Goal: Information Seeking & Learning: Learn about a topic

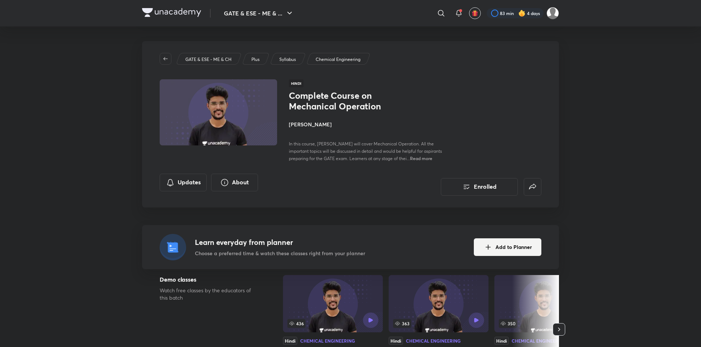
scroll to position [320, 0]
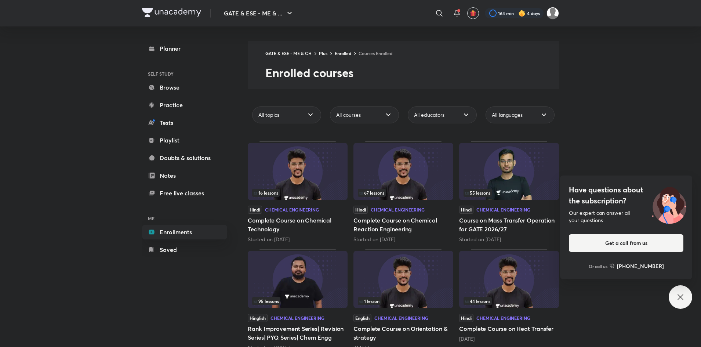
click at [505, 291] on img at bounding box center [509, 279] width 100 height 57
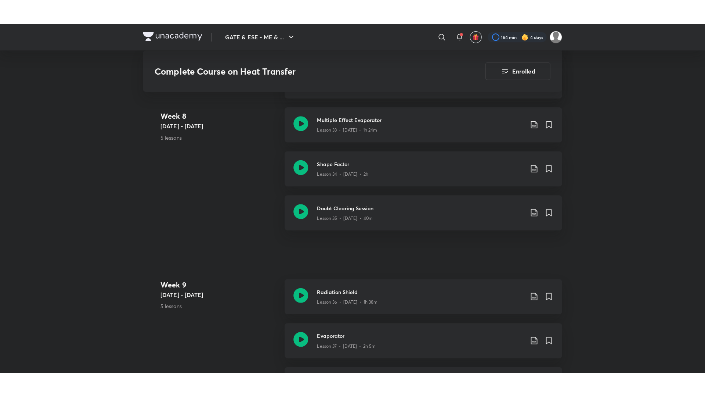
scroll to position [2097, 0]
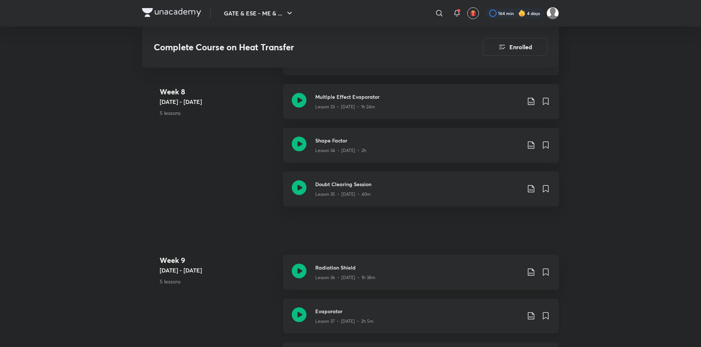
click at [450, 313] on h3 "Evaporator" at bounding box center [418, 311] width 206 height 8
